Goal: Task Accomplishment & Management: Manage account settings

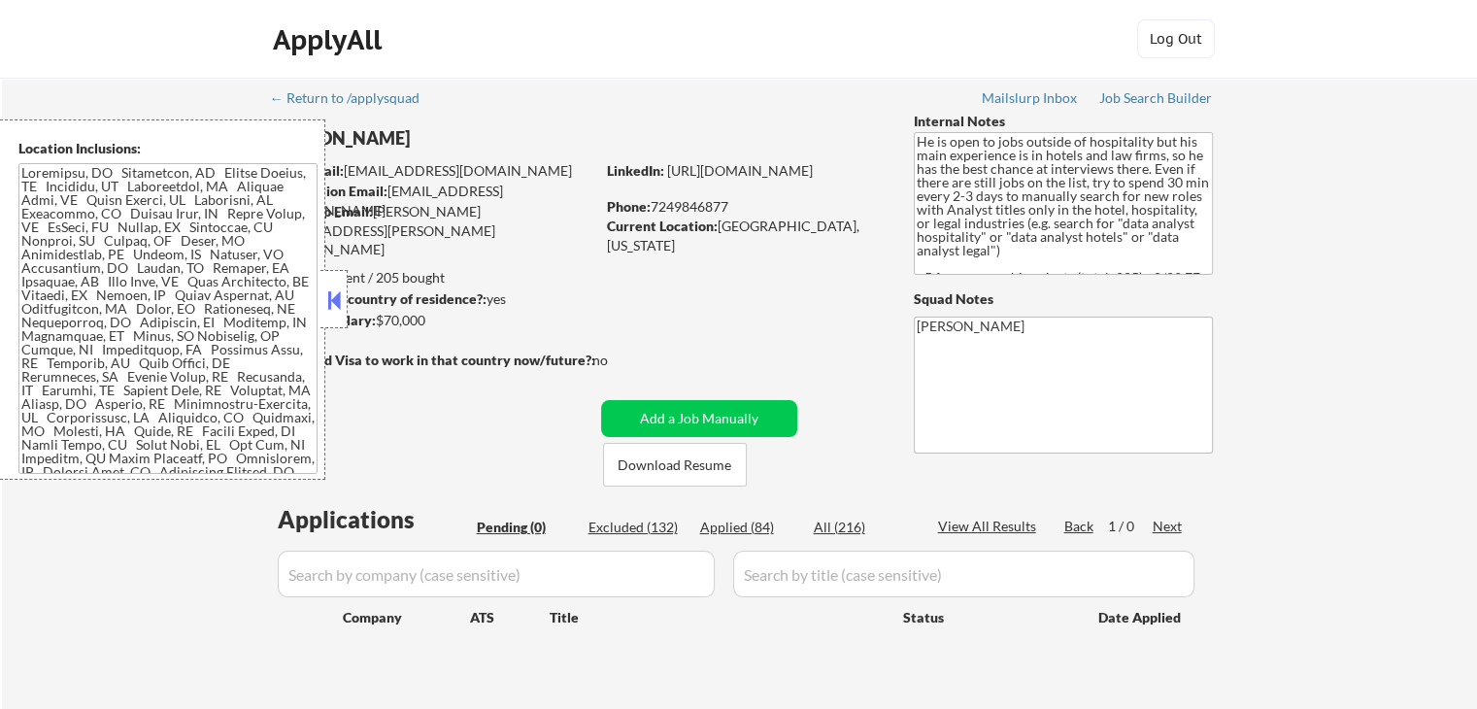
click at [334, 311] on button at bounding box center [333, 299] width 21 height 29
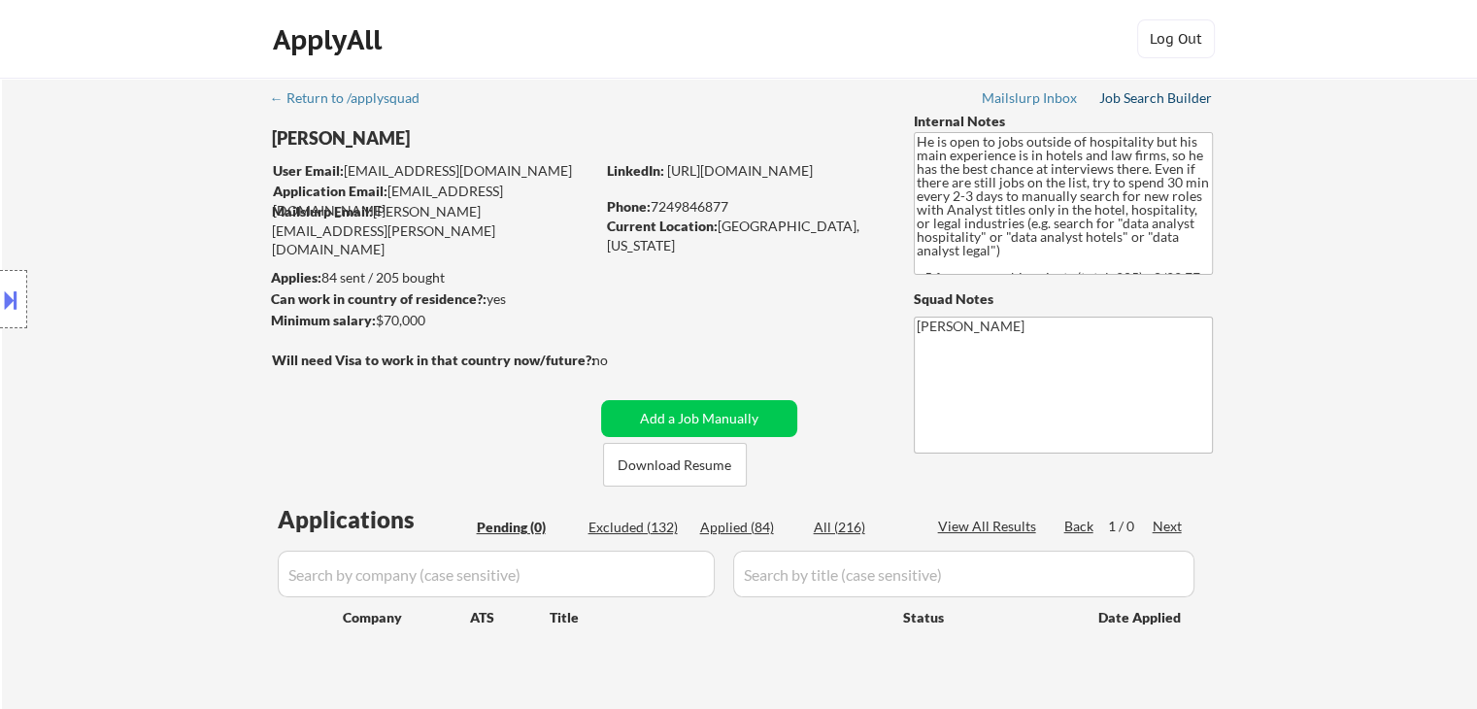
click at [1173, 102] on div "Job Search Builder" at bounding box center [1156, 98] width 114 height 14
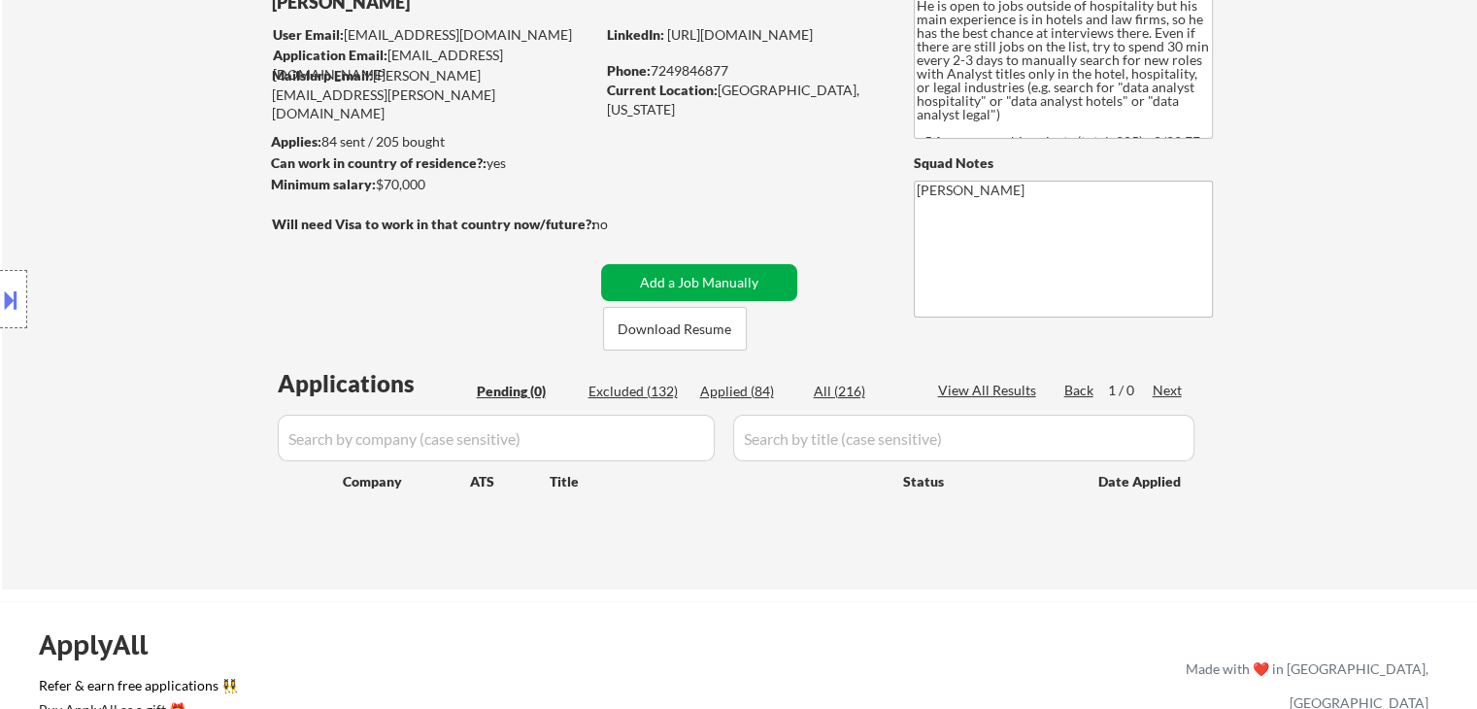
scroll to position [194, 0]
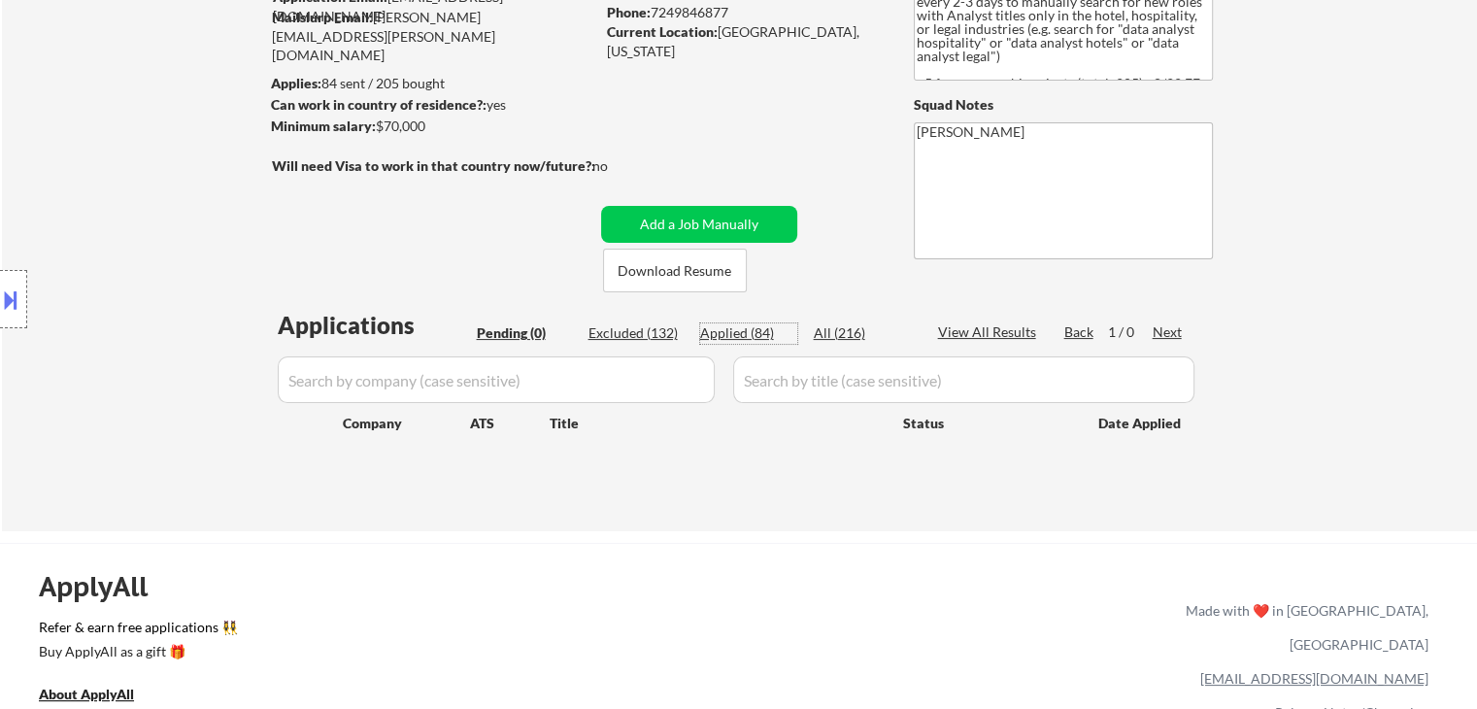
click at [735, 331] on div "Applied (84)" at bounding box center [748, 332] width 97 height 19
click at [725, 331] on div "Applied (84)" at bounding box center [748, 332] width 97 height 19
select select ""applied""
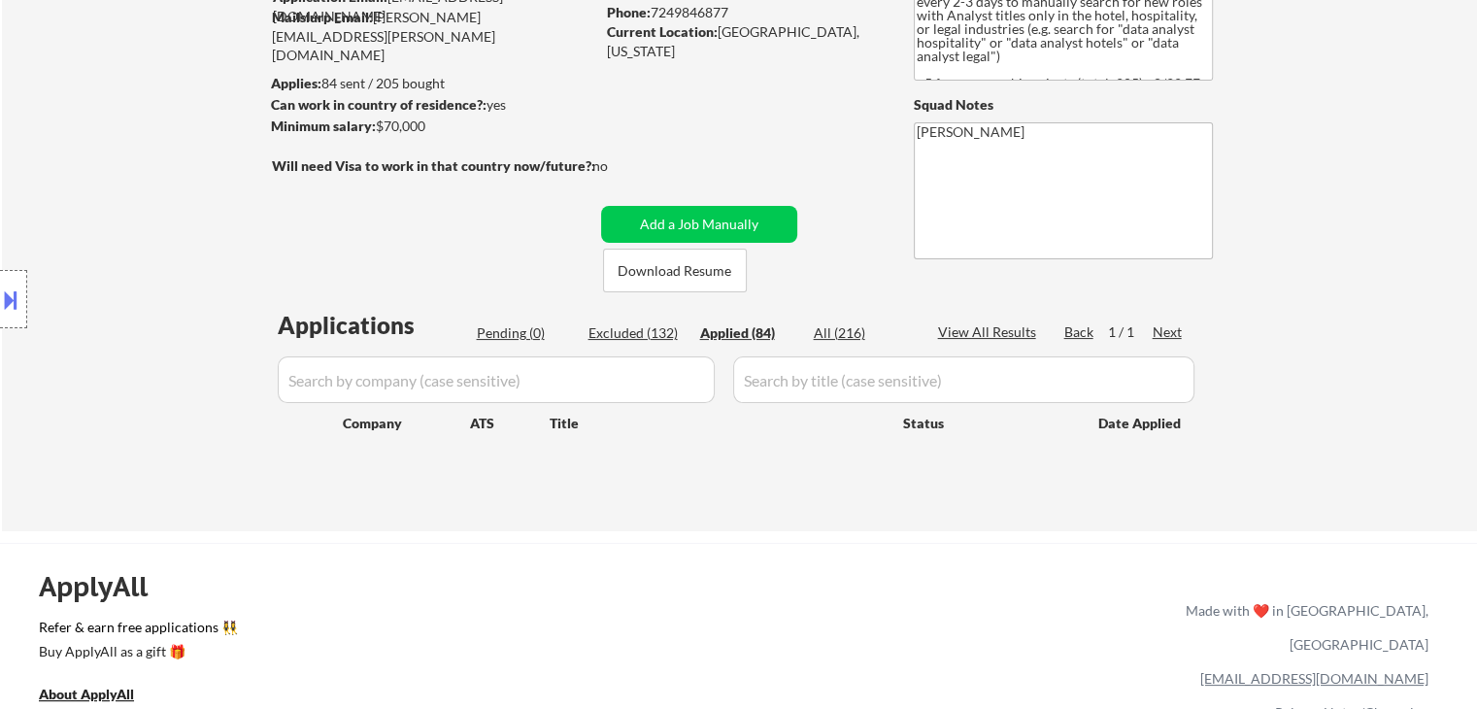
select select ""applied""
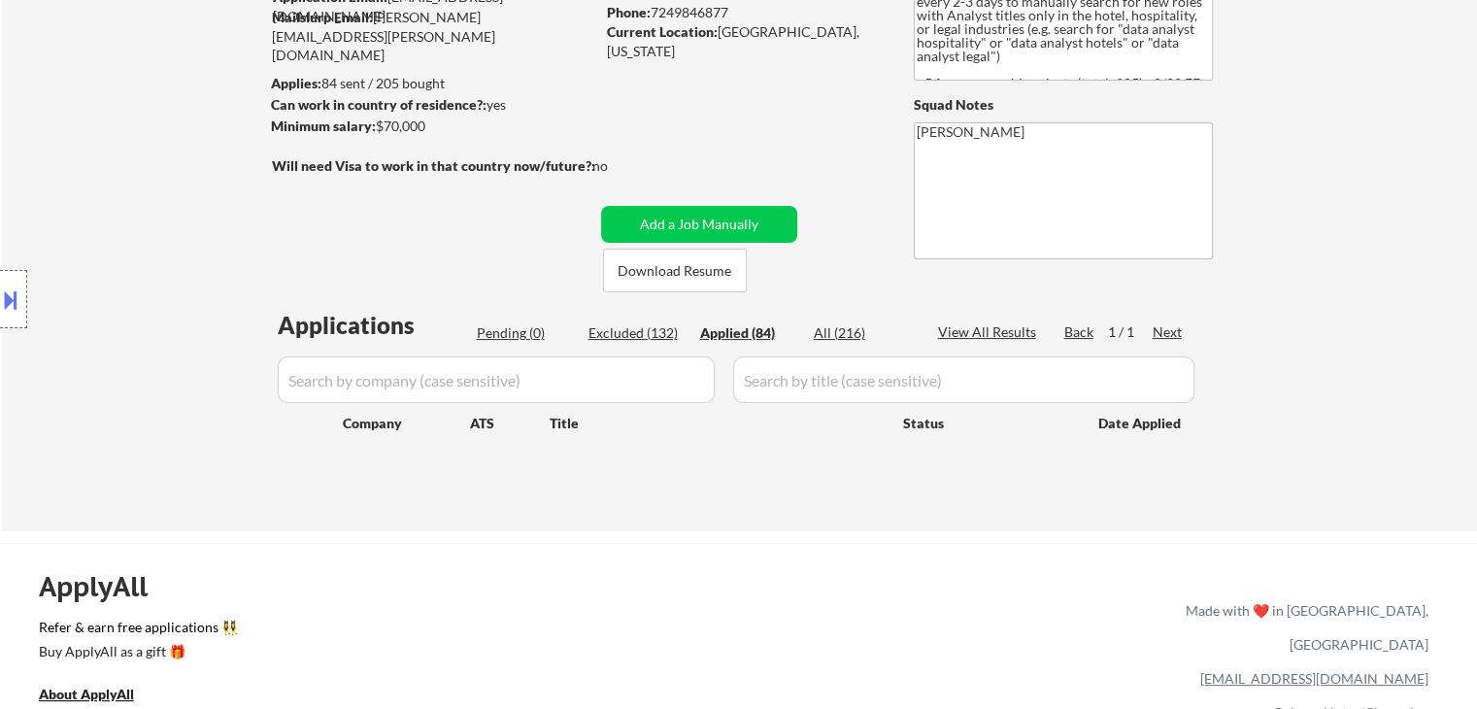
select select ""applied""
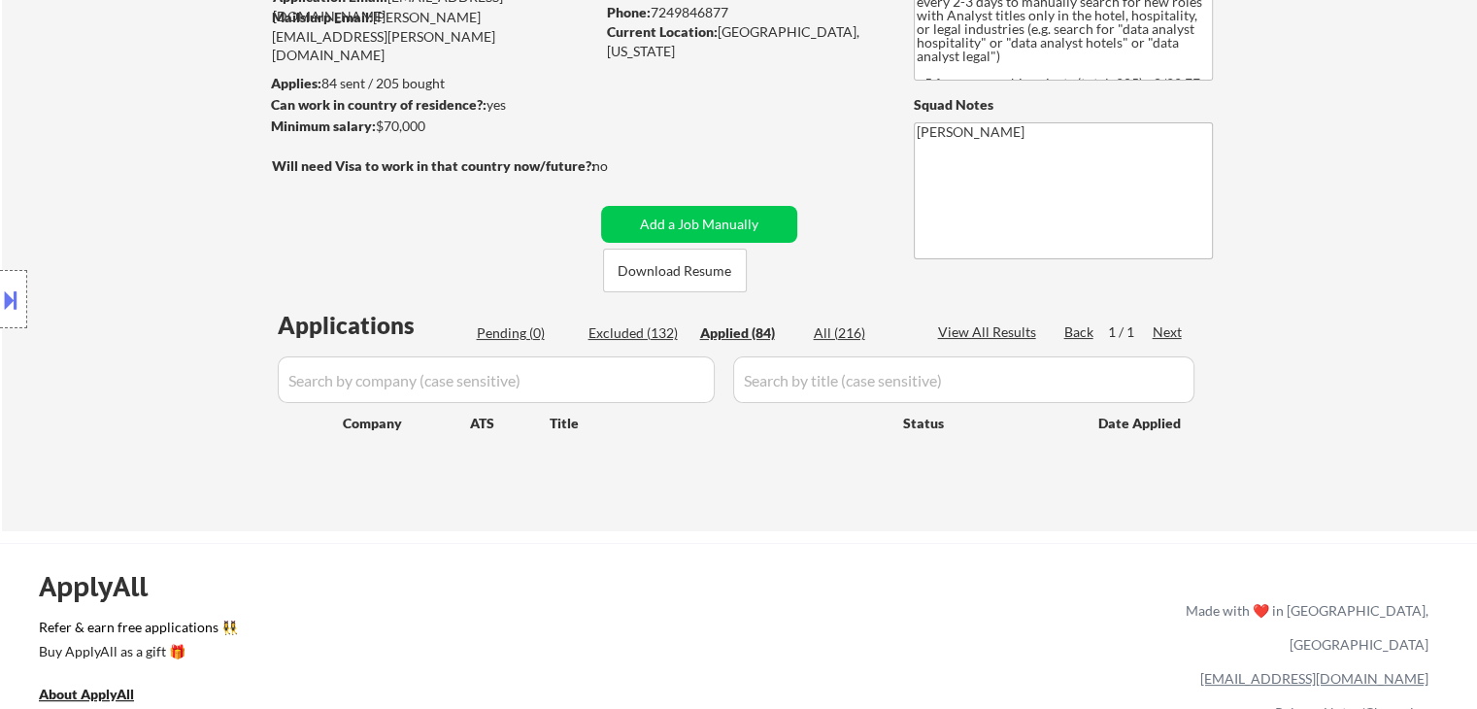
select select ""applied""
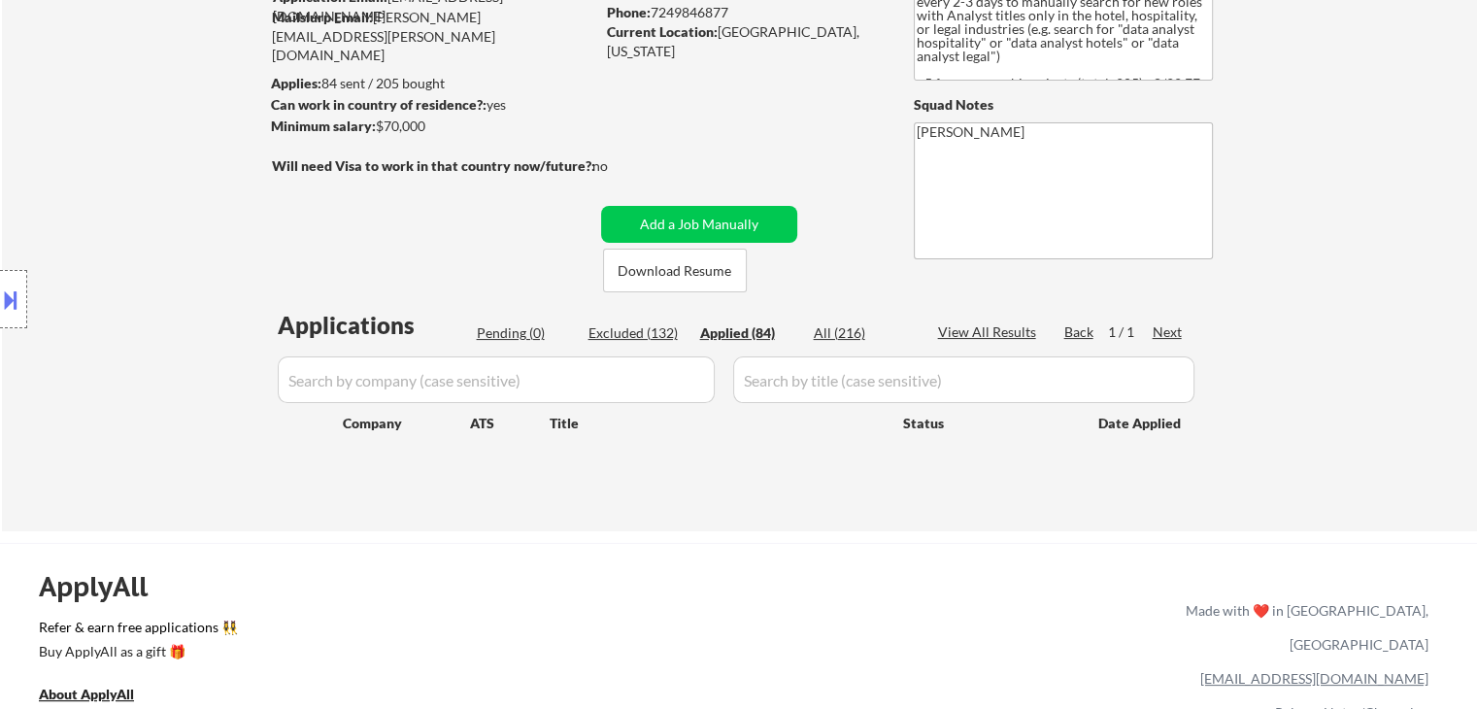
select select ""applied""
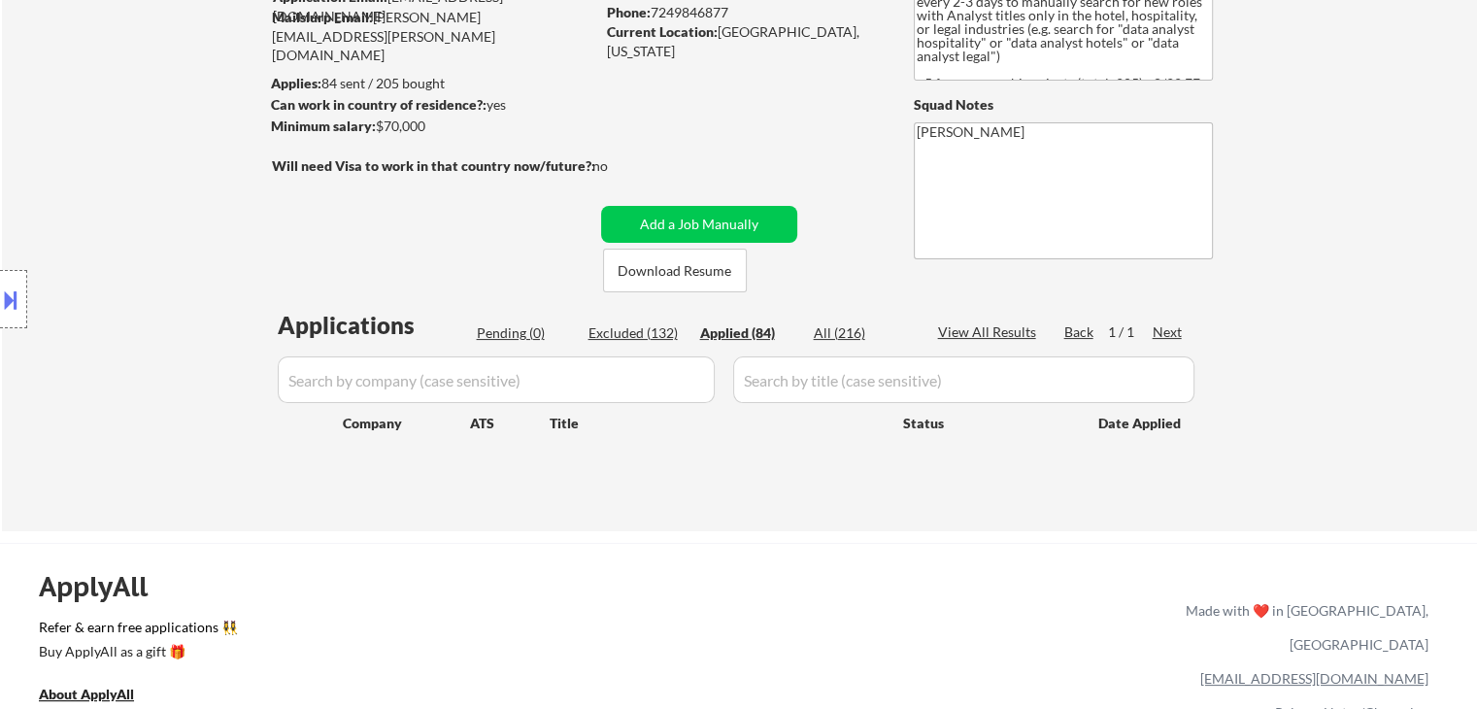
select select ""applied""
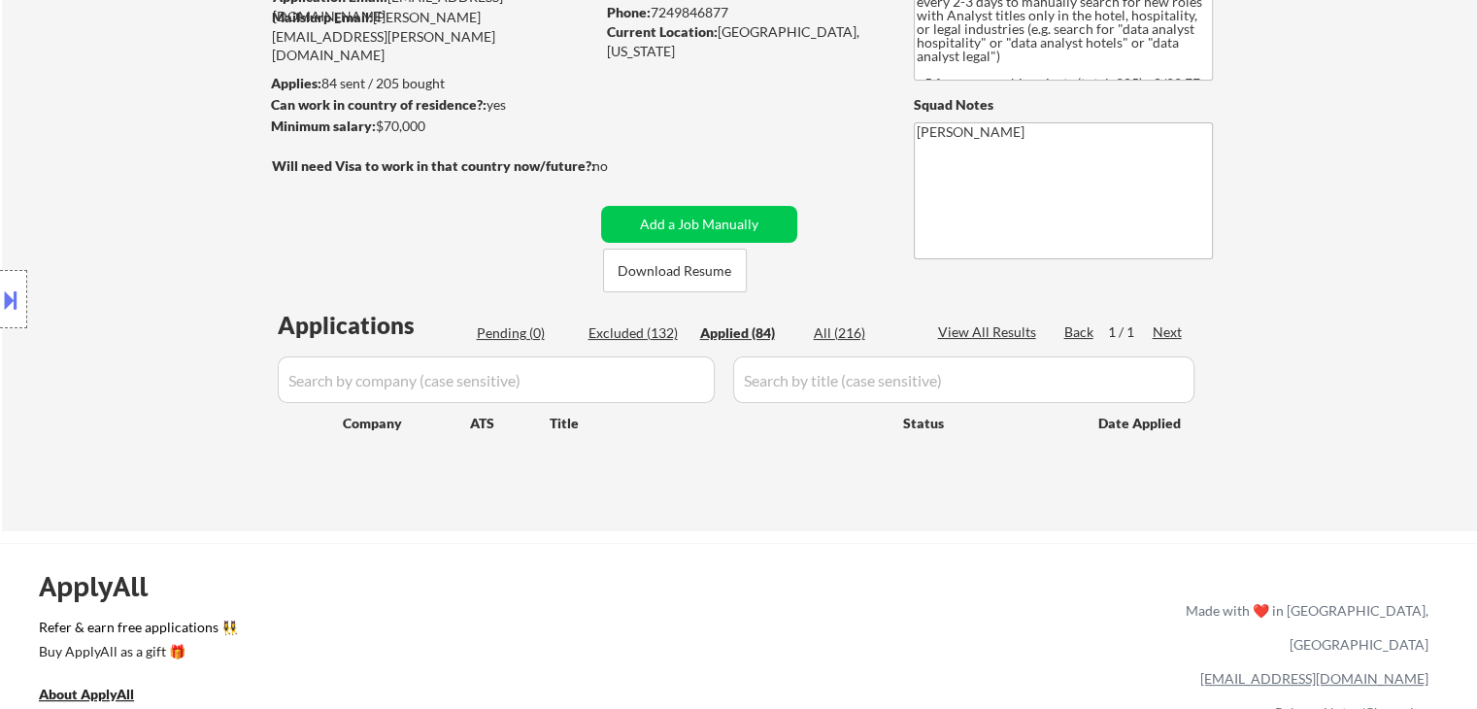
select select ""applied""
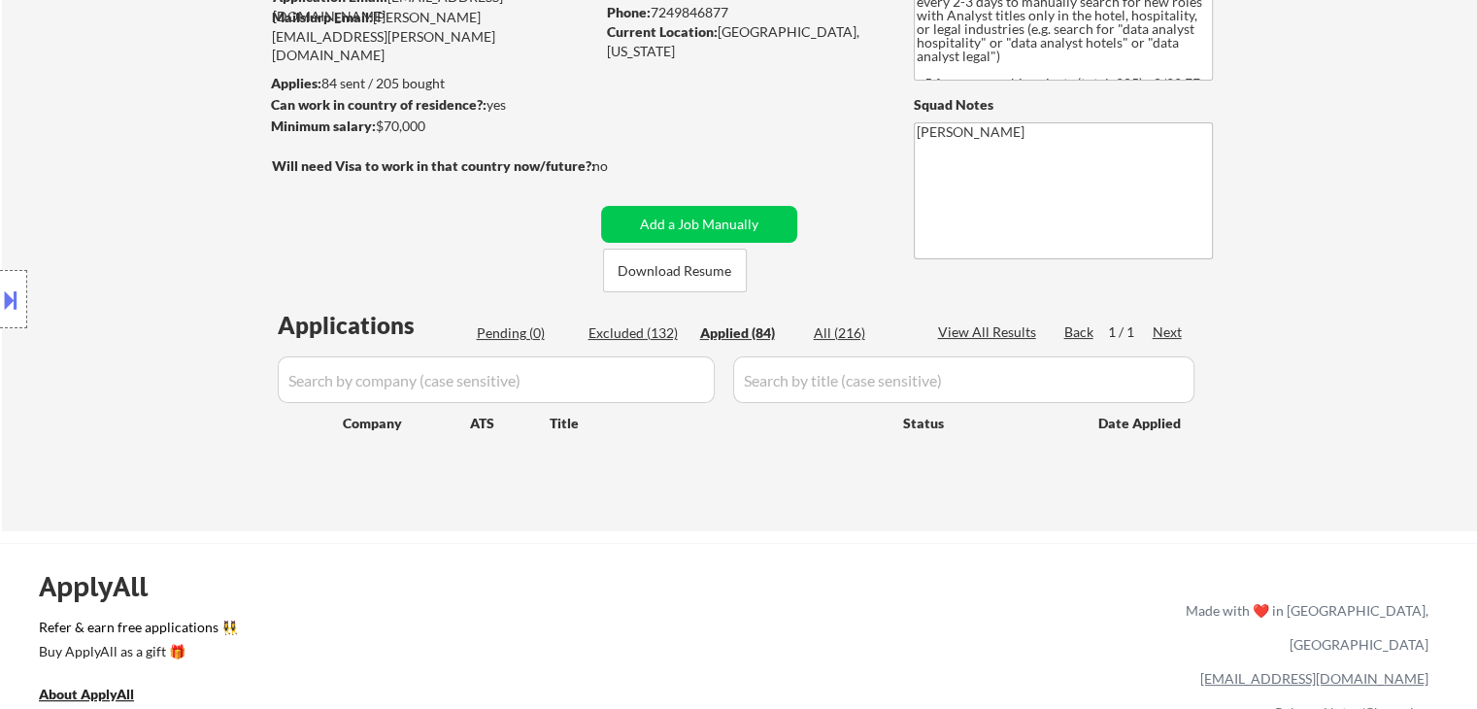
select select ""applied""
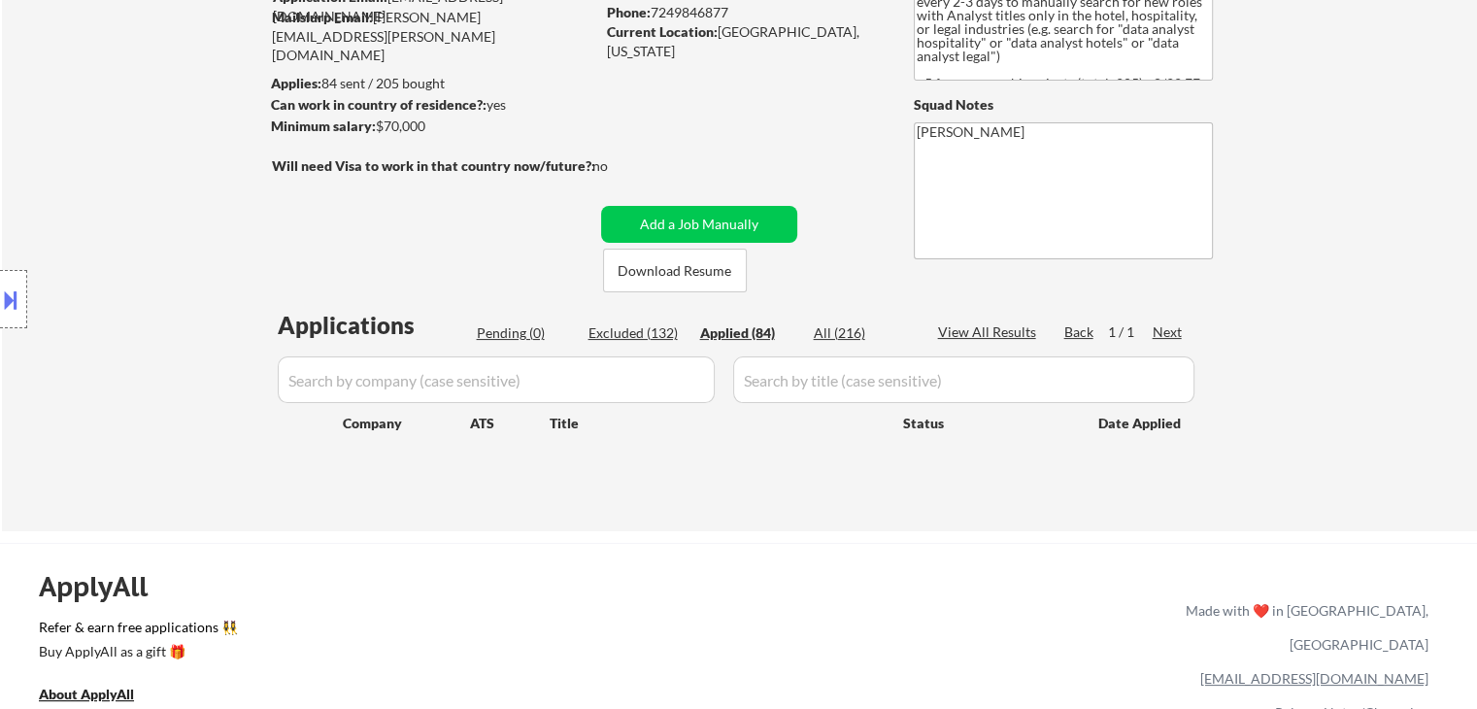
select select ""applied""
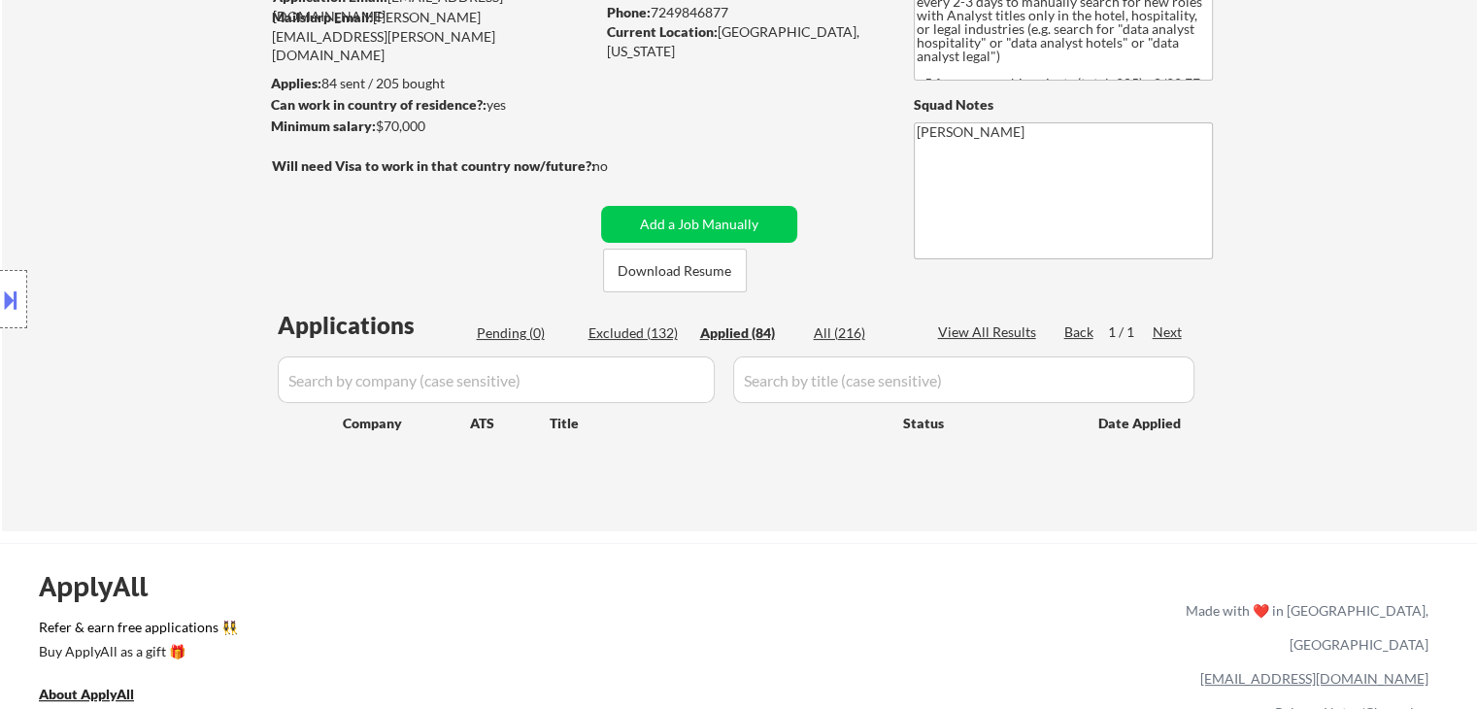
select select ""applied""
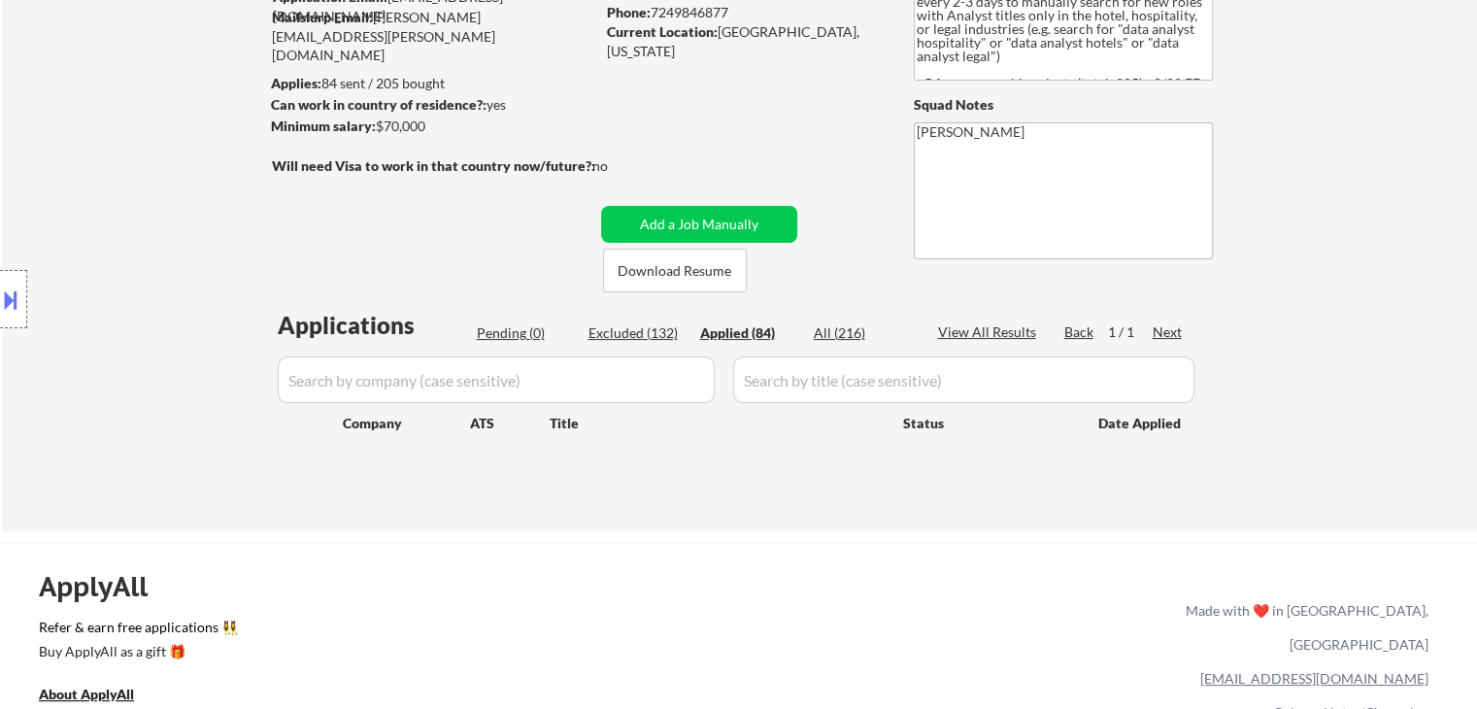
select select ""applied""
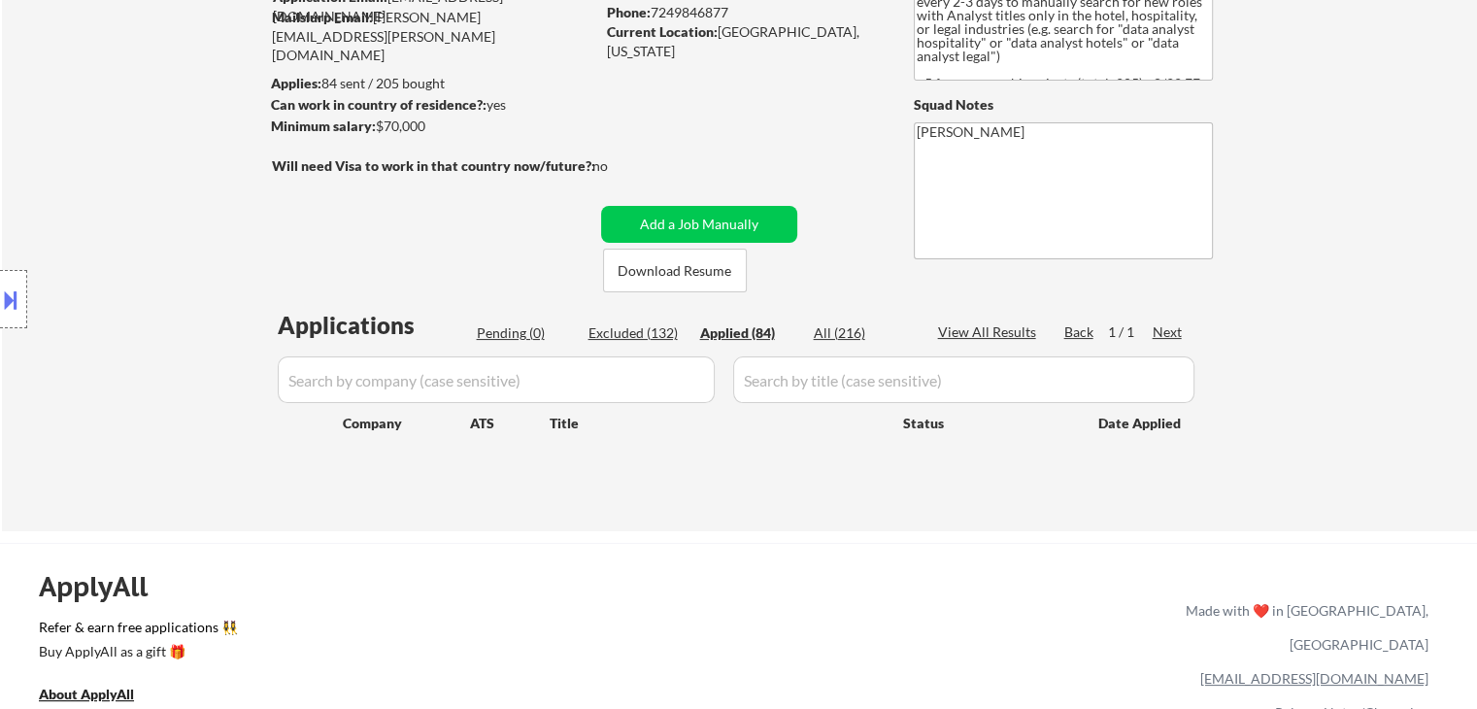
select select ""applied""
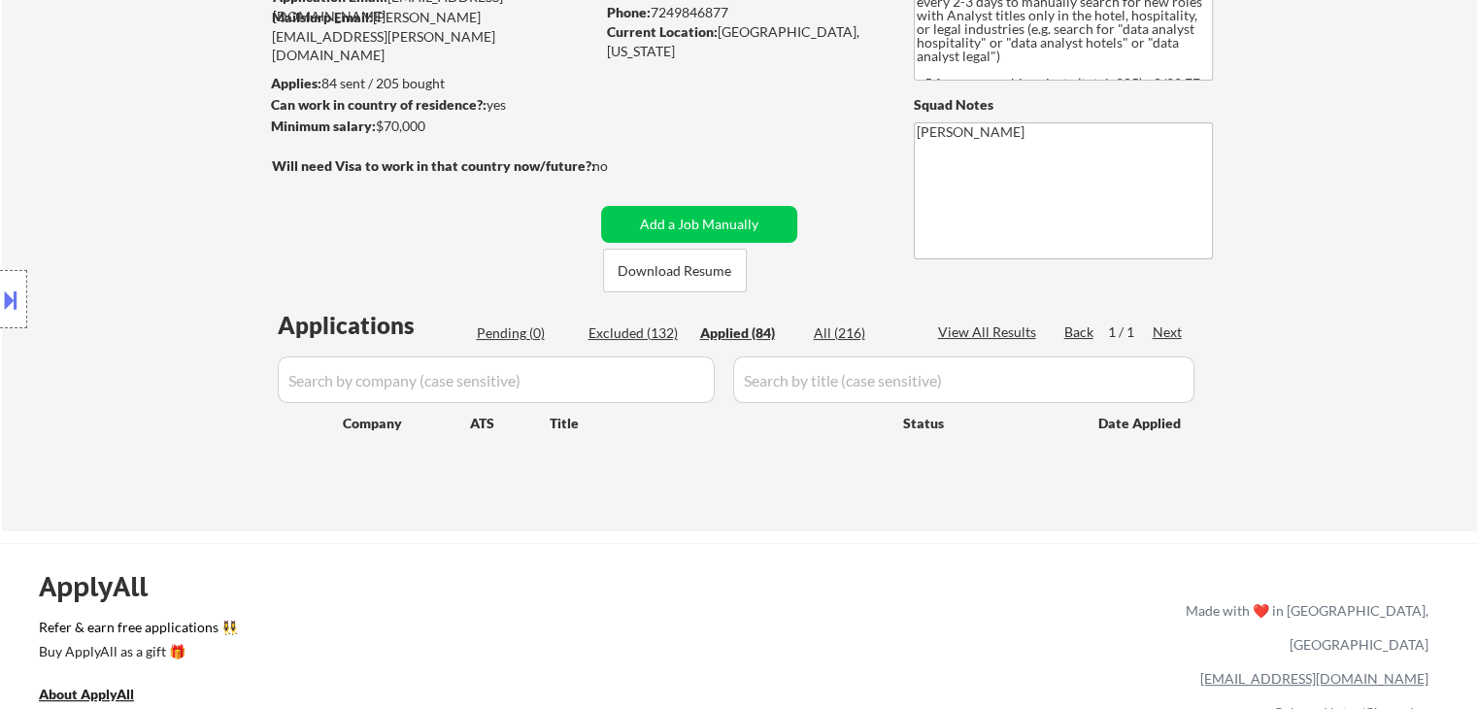
select select ""applied""
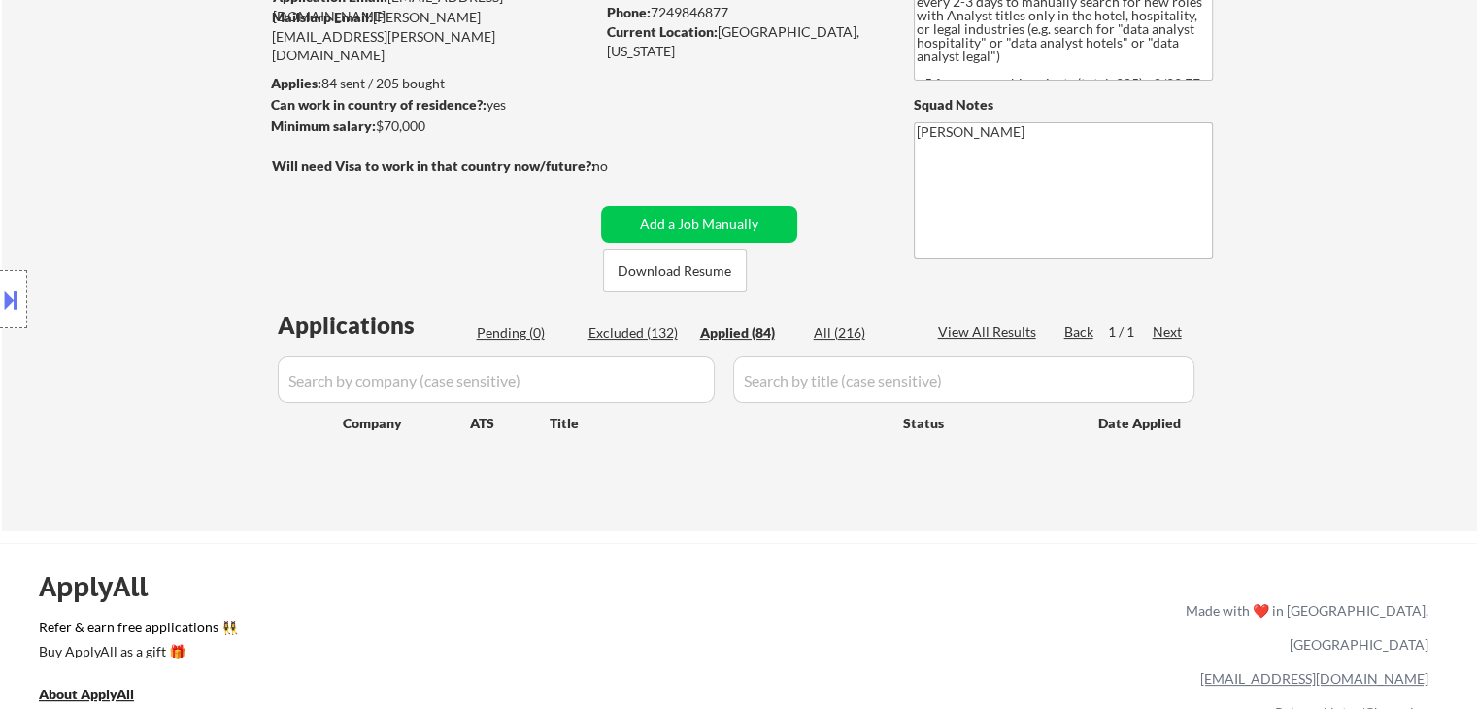
select select ""applied""
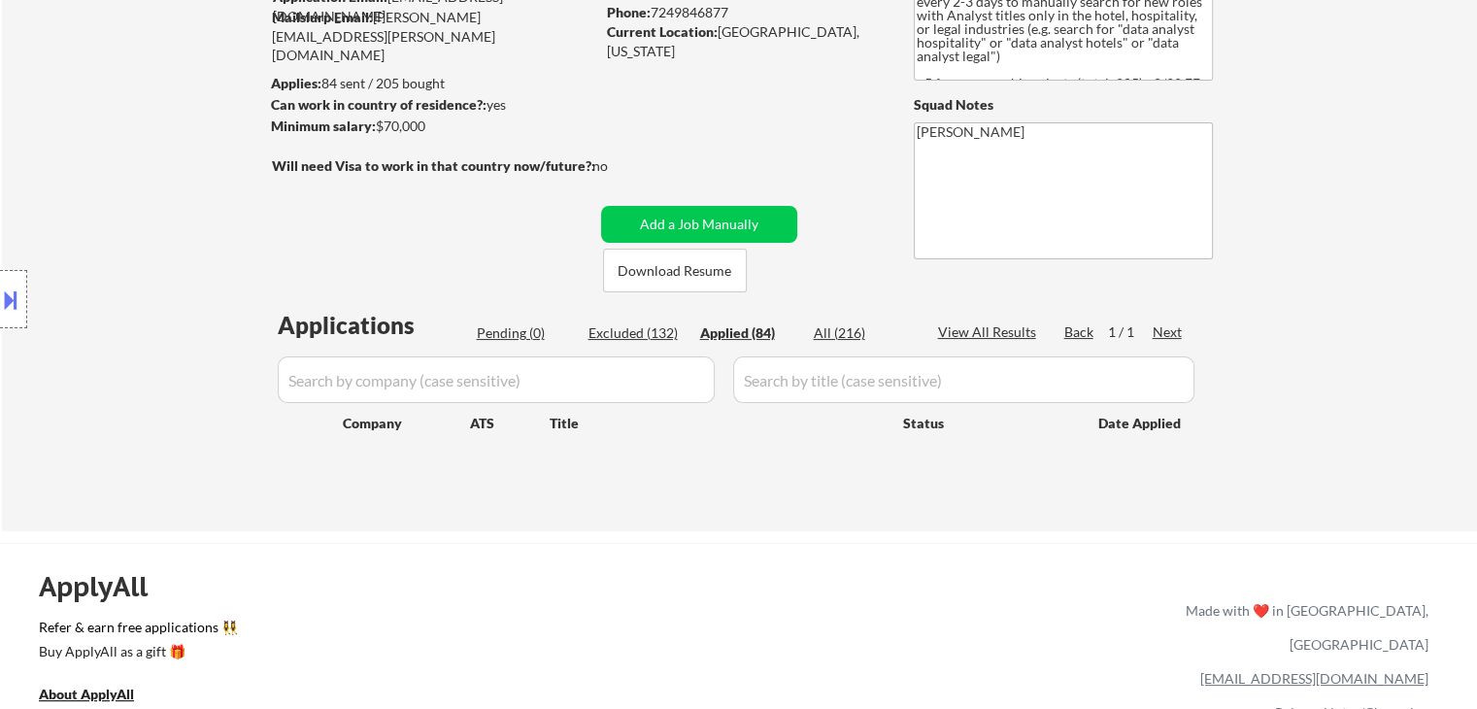
select select ""applied""
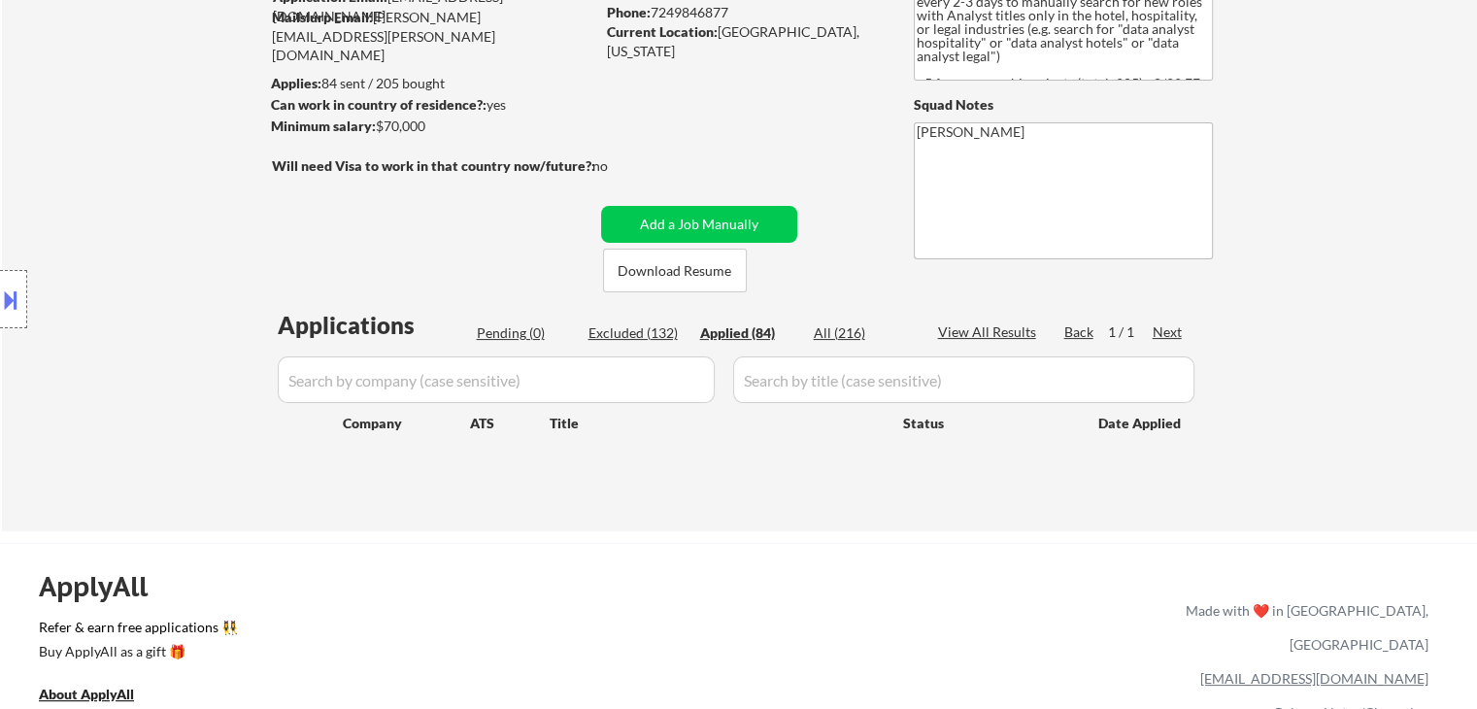
select select ""applied""
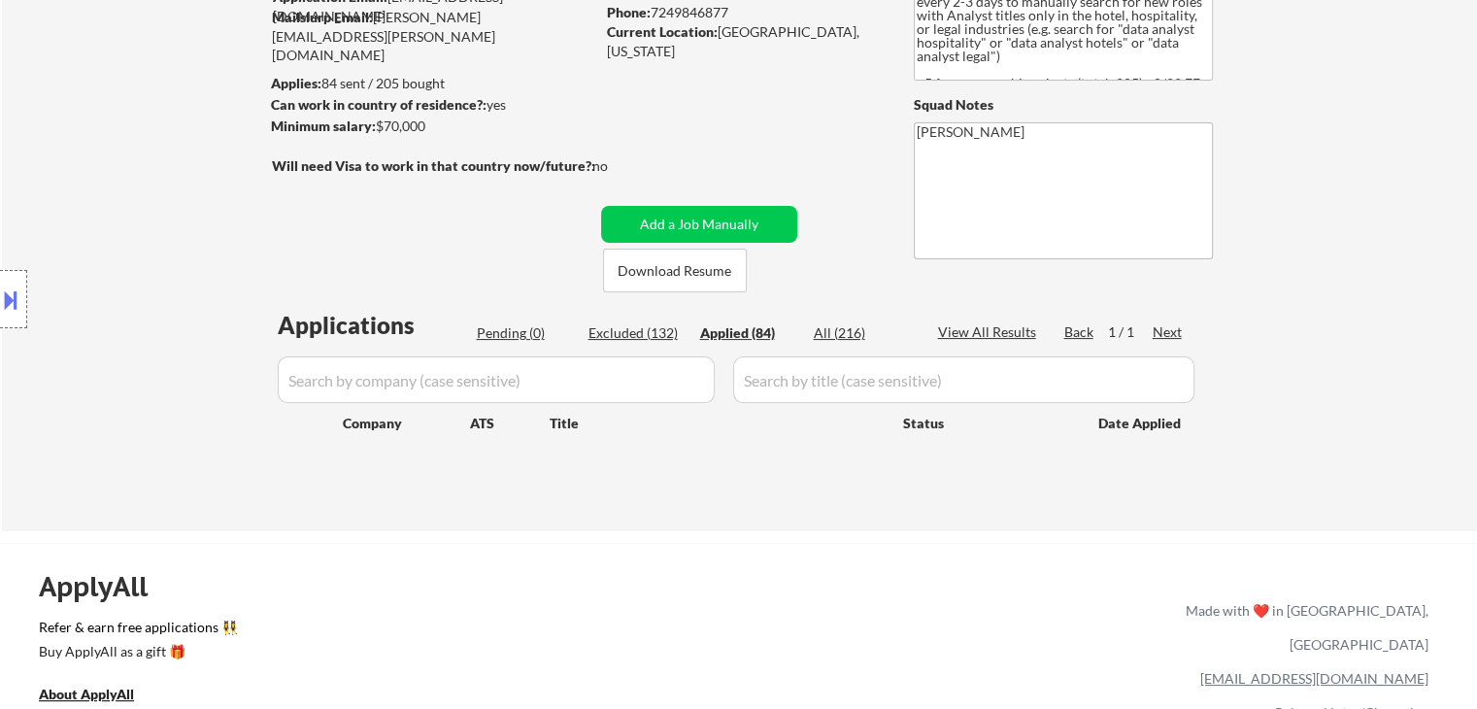
select select ""applied""
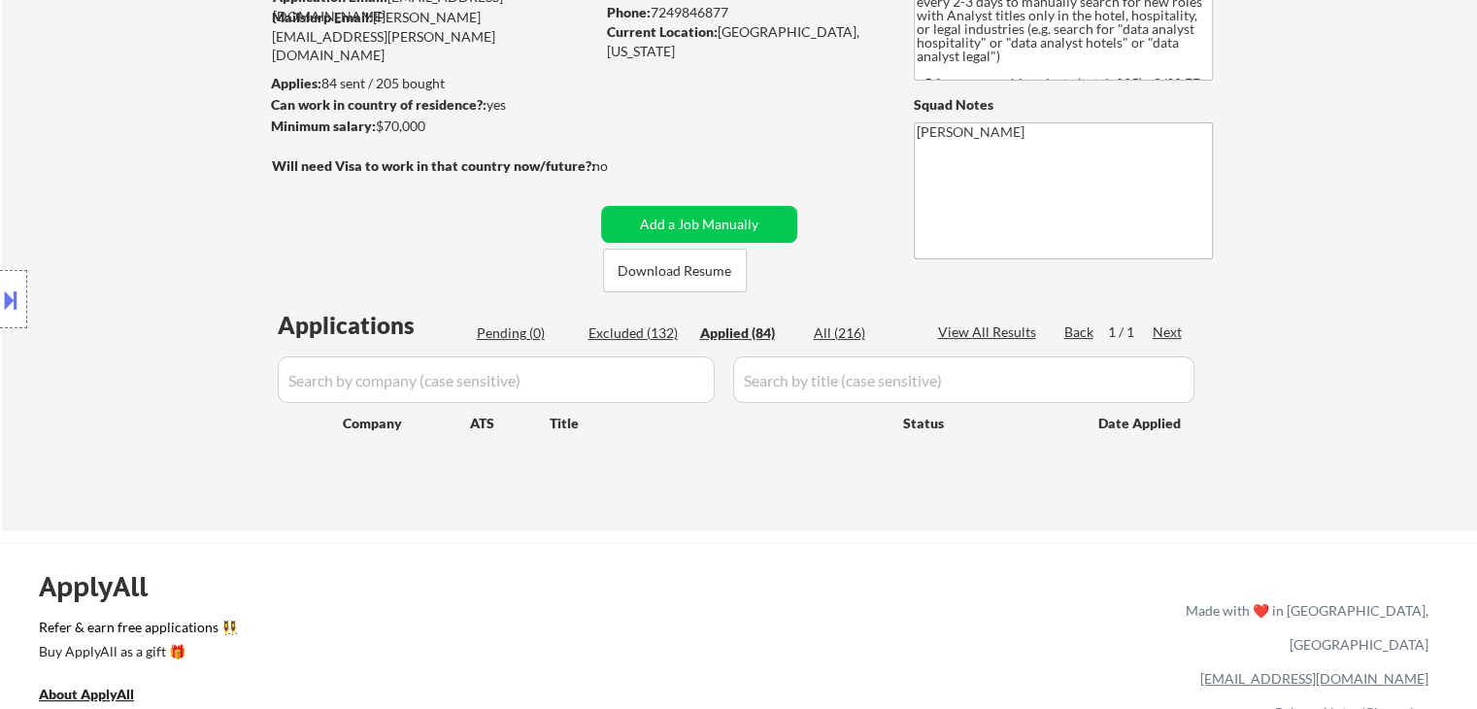
select select ""applied""
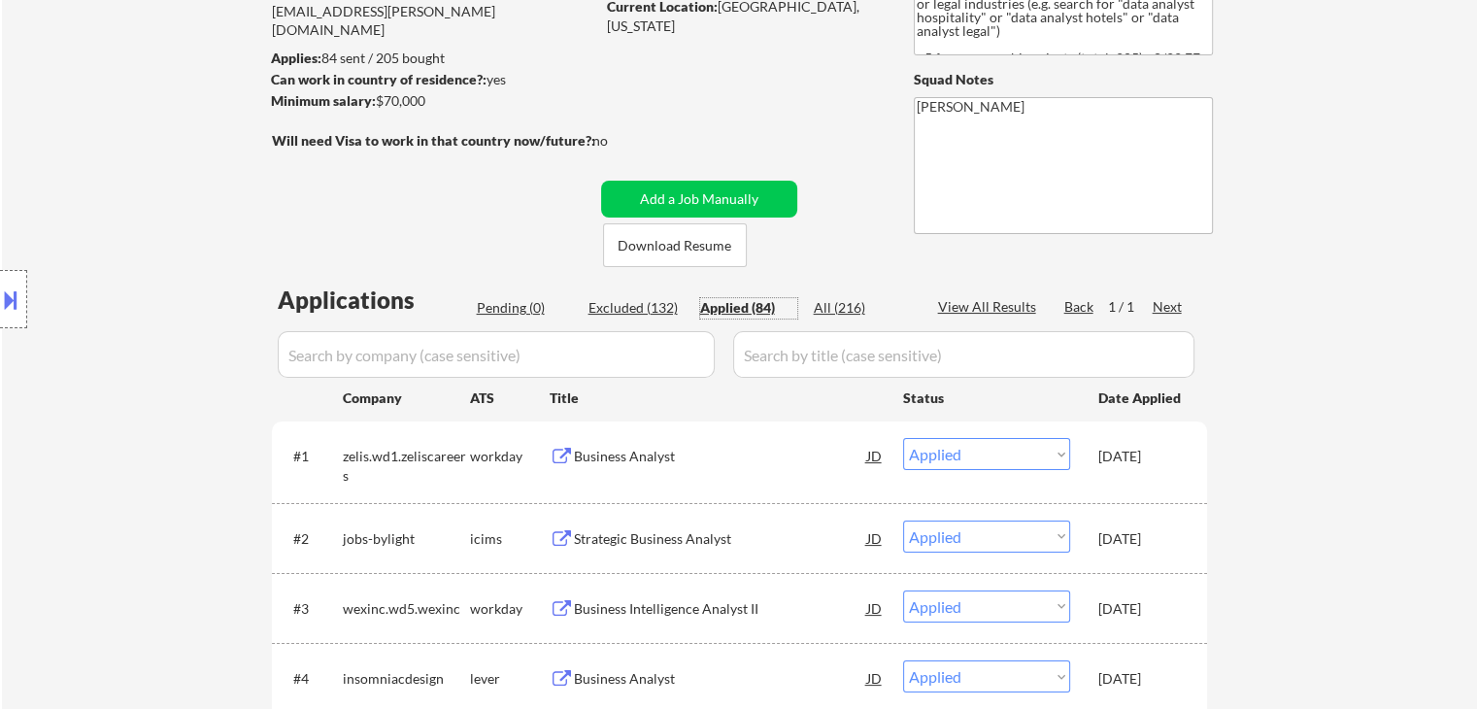
scroll to position [97, 0]
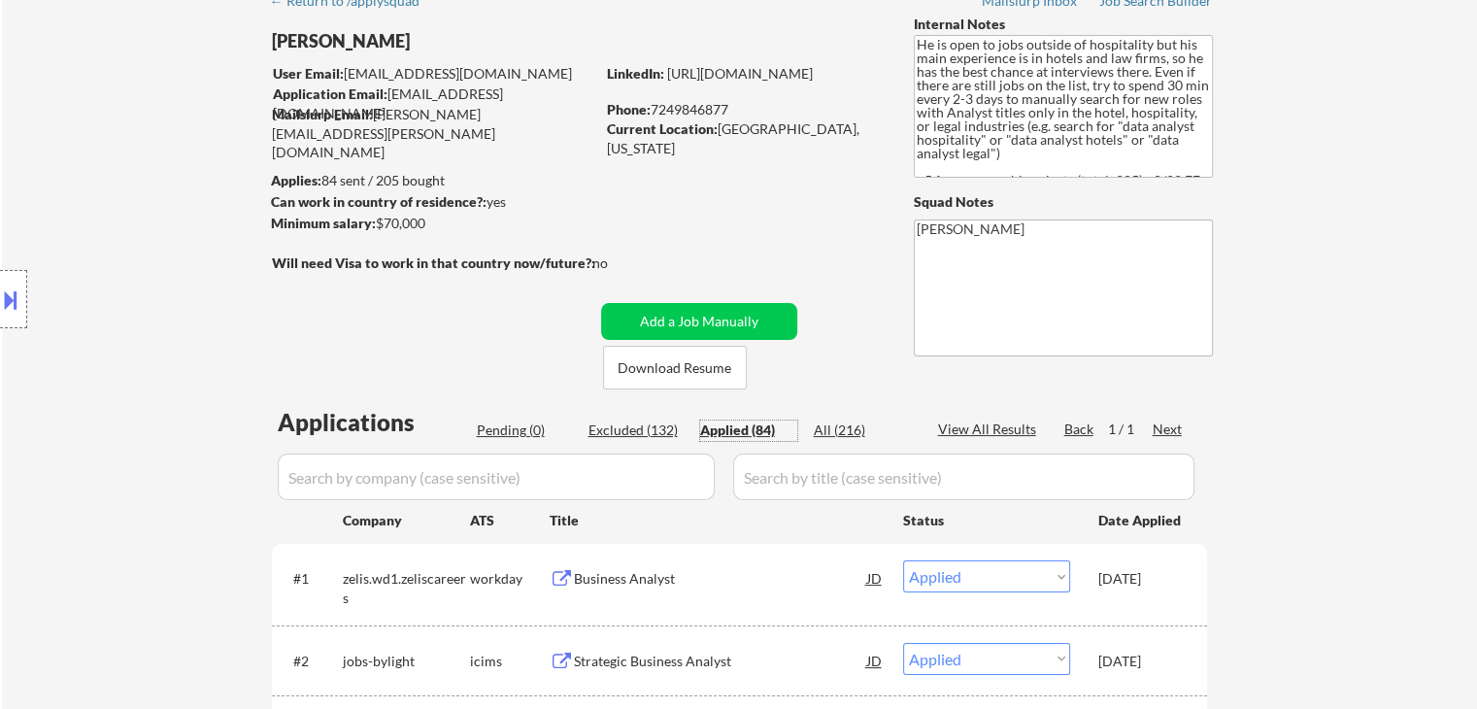
click at [515, 429] on div "Pending (0)" at bounding box center [525, 429] width 97 height 19
